Goal: Navigation & Orientation: Find specific page/section

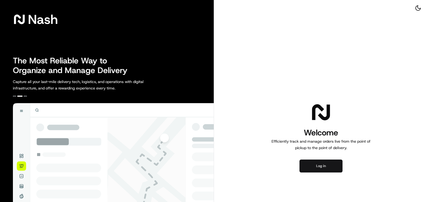
click at [325, 171] on button "Log in" at bounding box center [320, 166] width 43 height 13
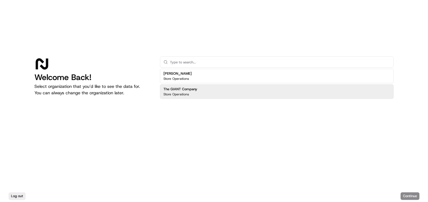
click at [179, 95] on p "Store Operations" at bounding box center [176, 94] width 26 height 4
click at [402, 194] on button "Continue" at bounding box center [410, 196] width 19 height 8
